Goal: Transaction & Acquisition: Book appointment/travel/reservation

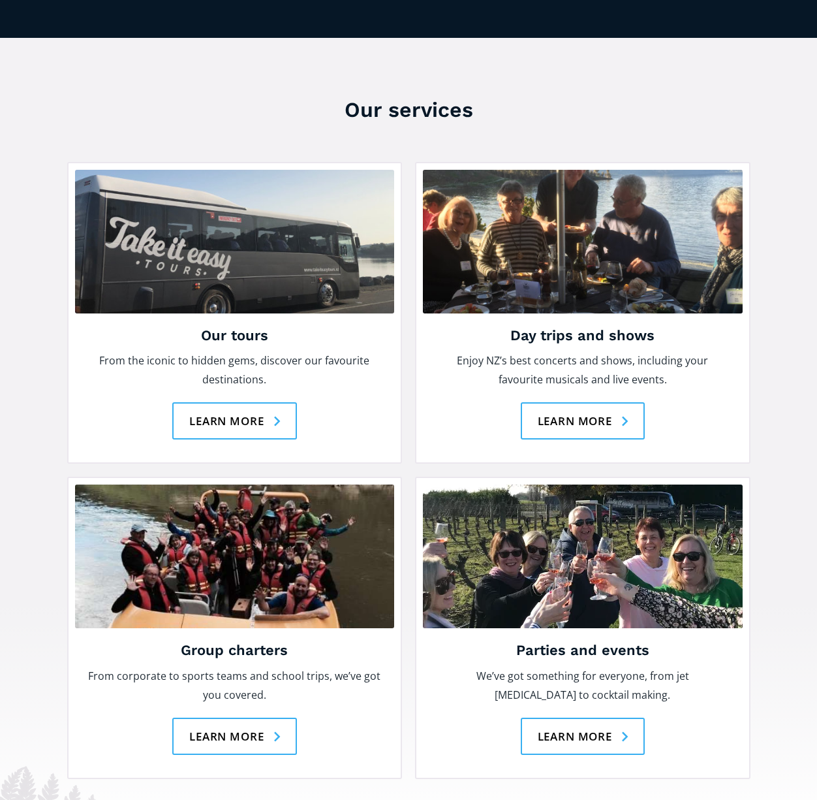
scroll to position [1666, 0]
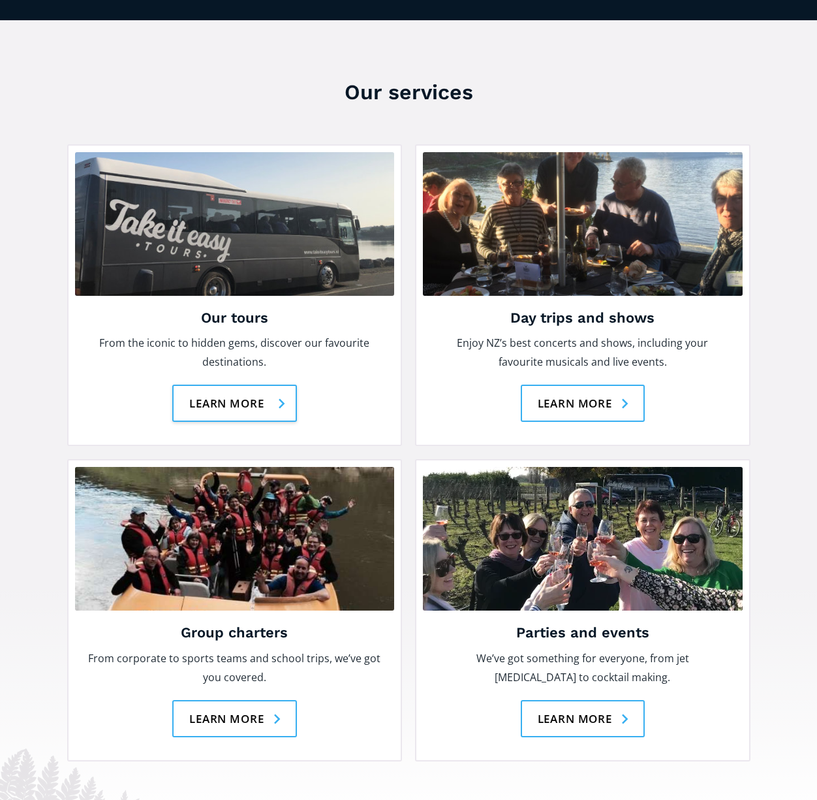
click at [255, 384] on link "Learn more" at bounding box center [234, 402] width 125 height 37
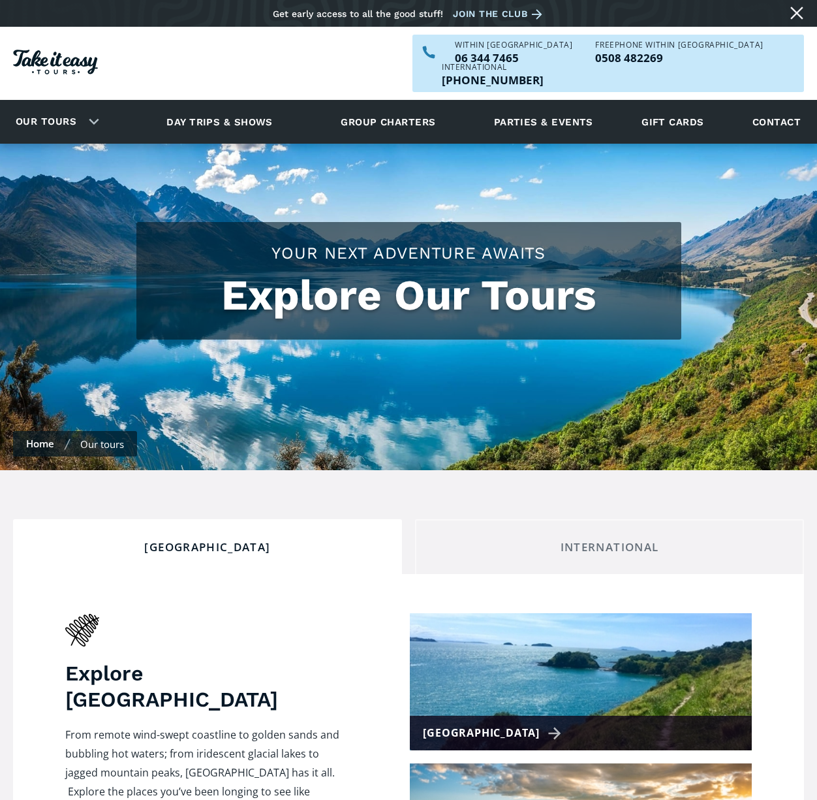
checkbox input "true"
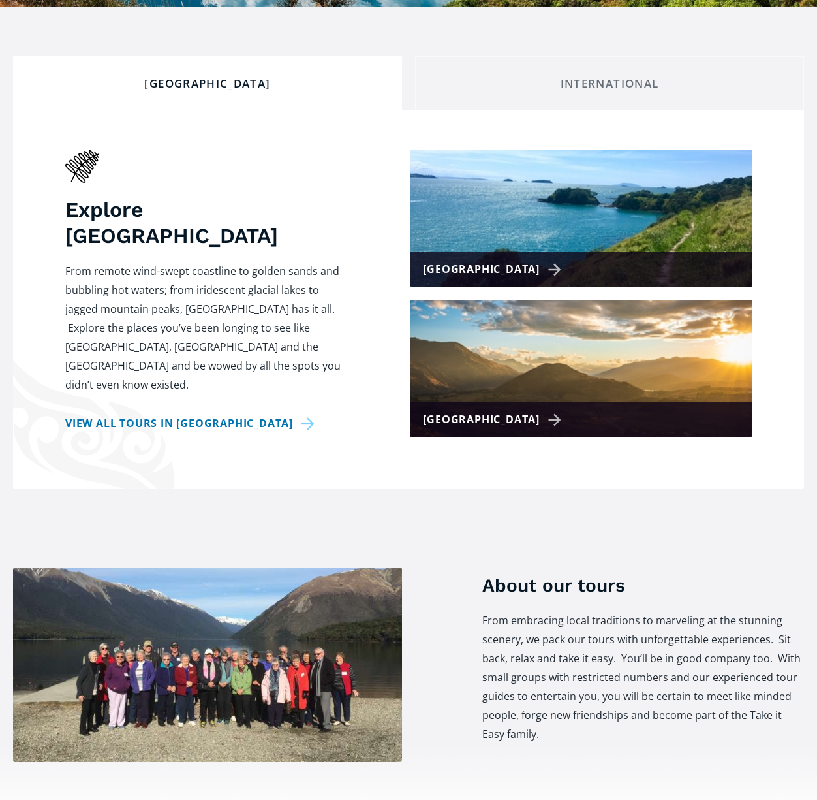
scroll to position [469, 0]
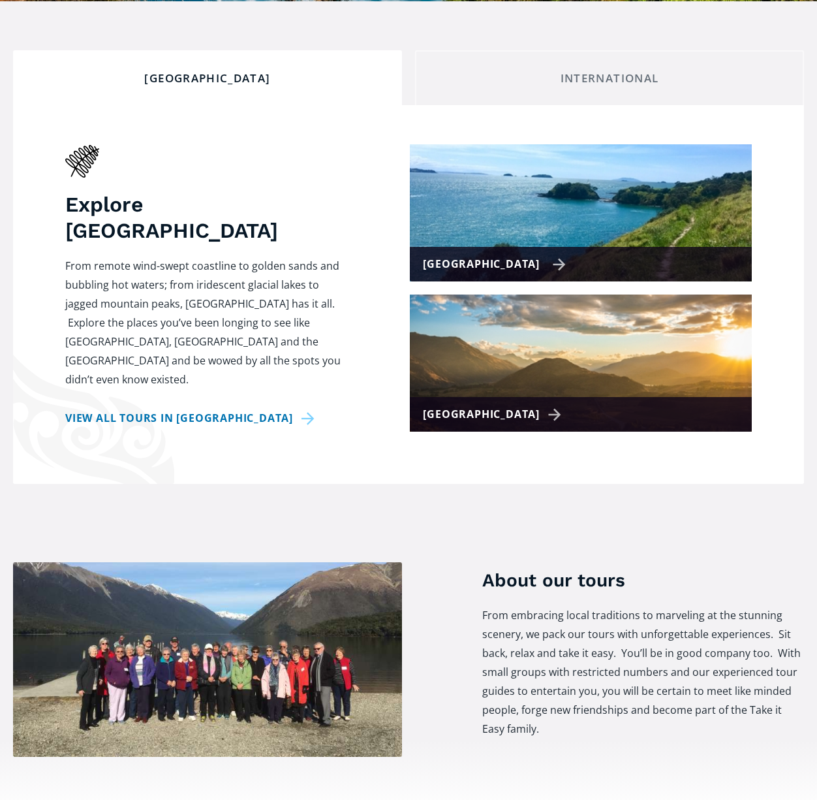
click at [569, 213] on img at bounding box center [581, 212] width 342 height 137
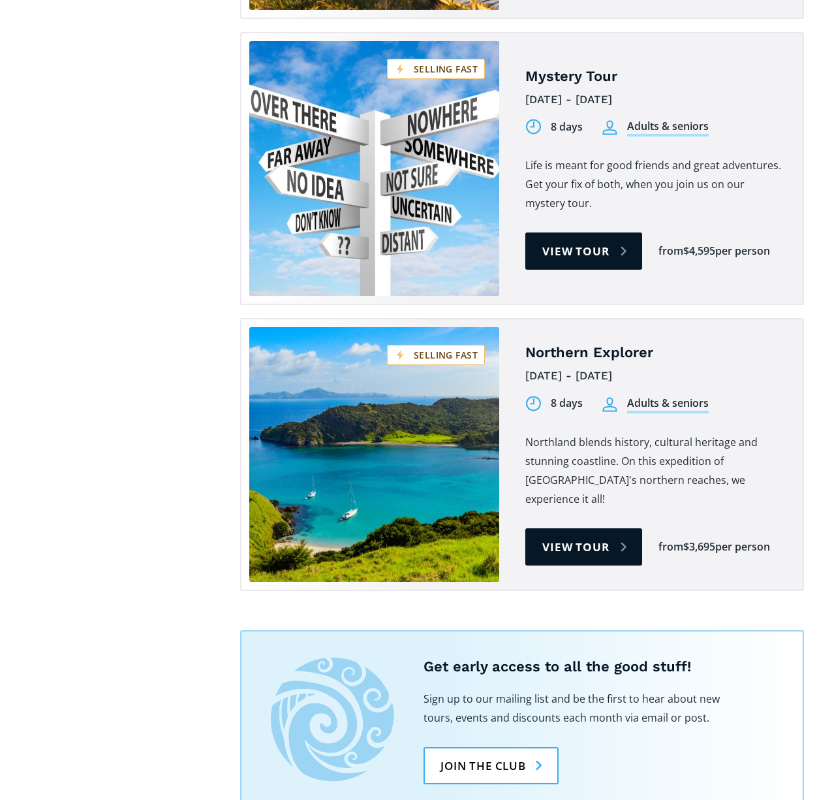
scroll to position [2098, 0]
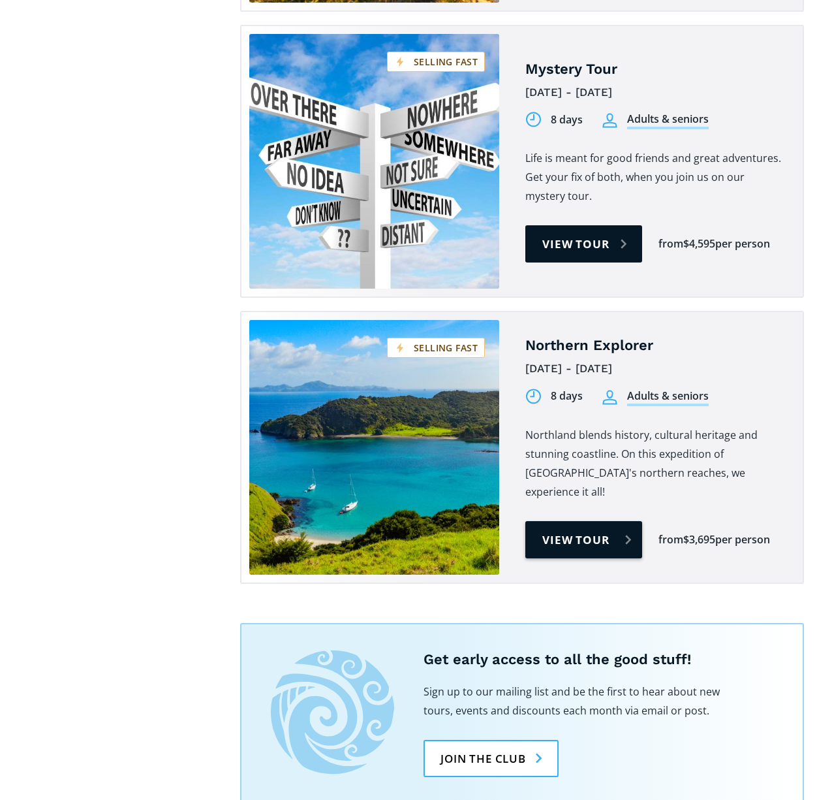
click at [564, 521] on link "View tour" at bounding box center [583, 539] width 117 height 37
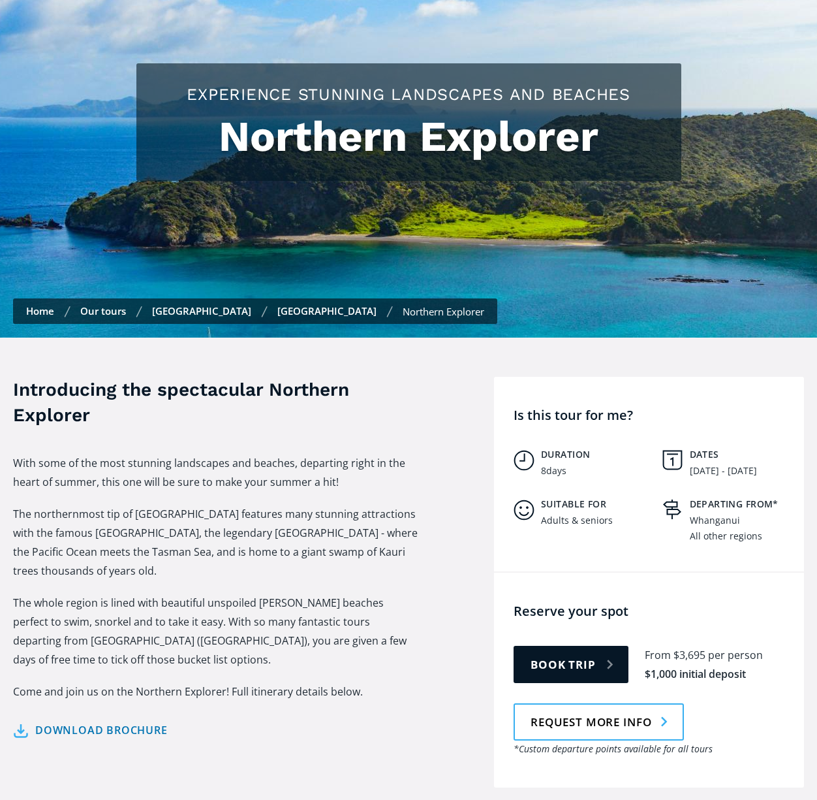
scroll to position [163, 0]
